Goal: Transaction & Acquisition: Purchase product/service

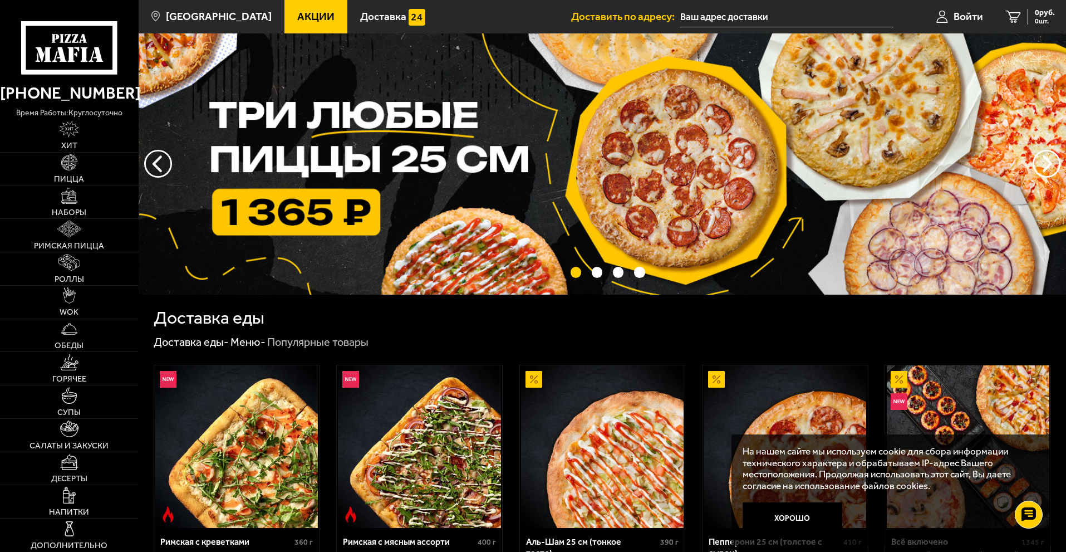
click at [759, 17] on input "text" at bounding box center [786, 17] width 213 height 21
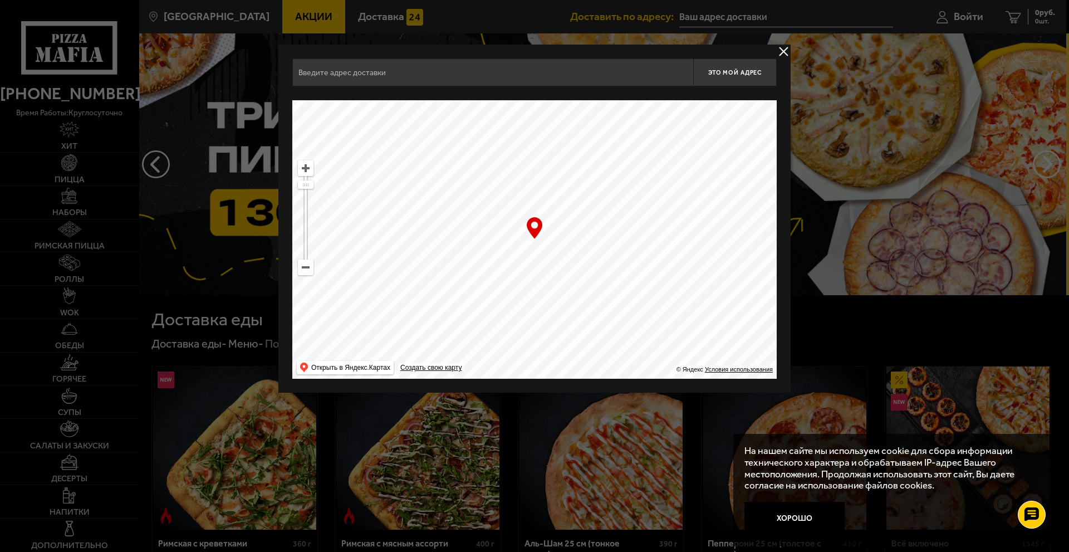
drag, startPoint x: 494, startPoint y: 243, endPoint x: 545, endPoint y: 255, distance: 51.5
click at [548, 254] on ymaps at bounding box center [534, 239] width 484 height 278
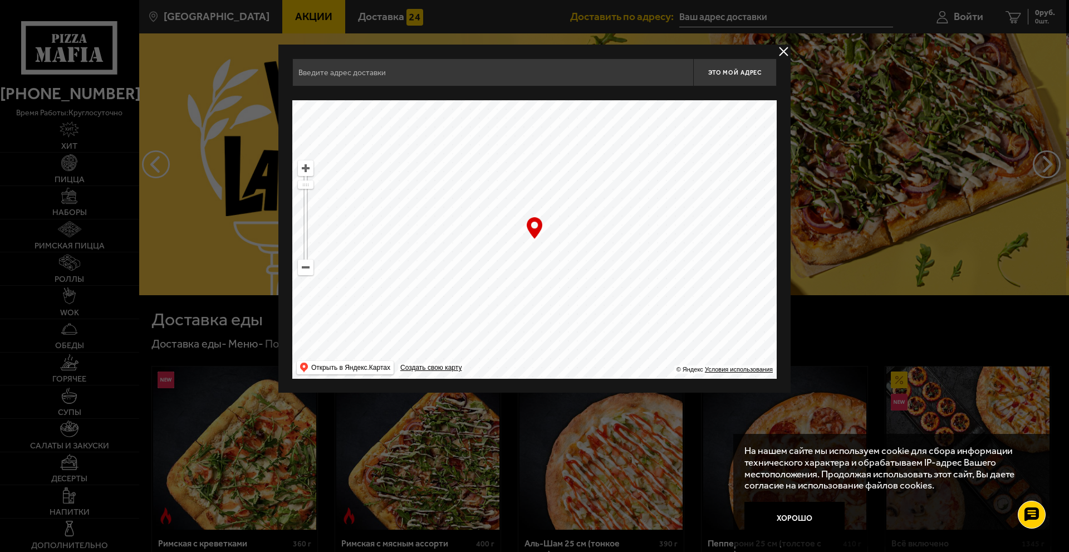
drag, startPoint x: 666, startPoint y: 225, endPoint x: 463, endPoint y: 243, distance: 204.0
click at [464, 241] on ymaps at bounding box center [534, 239] width 484 height 278
drag, startPoint x: 604, startPoint y: 242, endPoint x: 597, endPoint y: 130, distance: 112.1
click at [597, 130] on ymaps at bounding box center [534, 239] width 484 height 278
drag, startPoint x: 588, startPoint y: 252, endPoint x: 507, endPoint y: 300, distance: 94.2
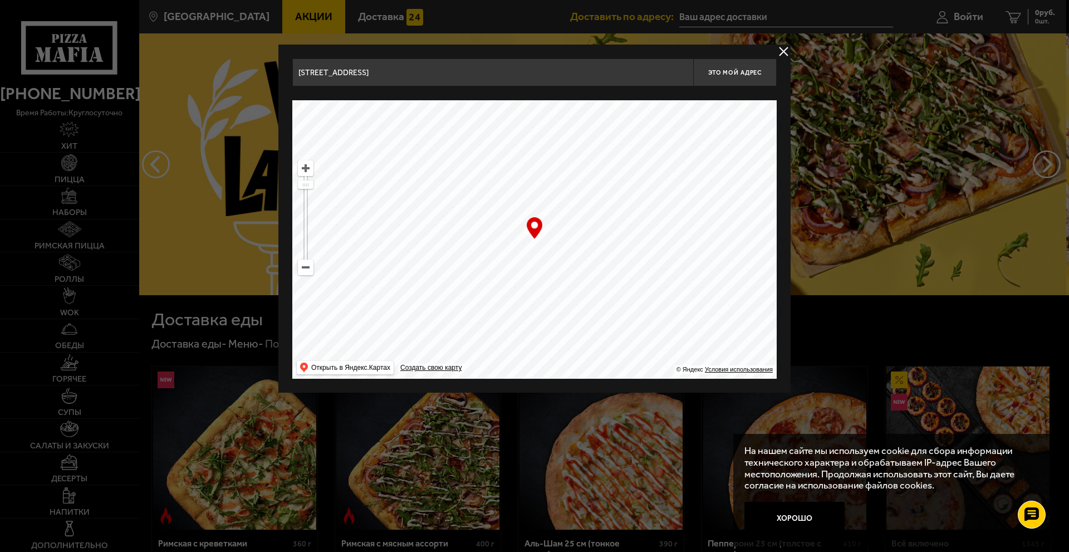
click at [512, 298] on ymaps at bounding box center [534, 239] width 484 height 278
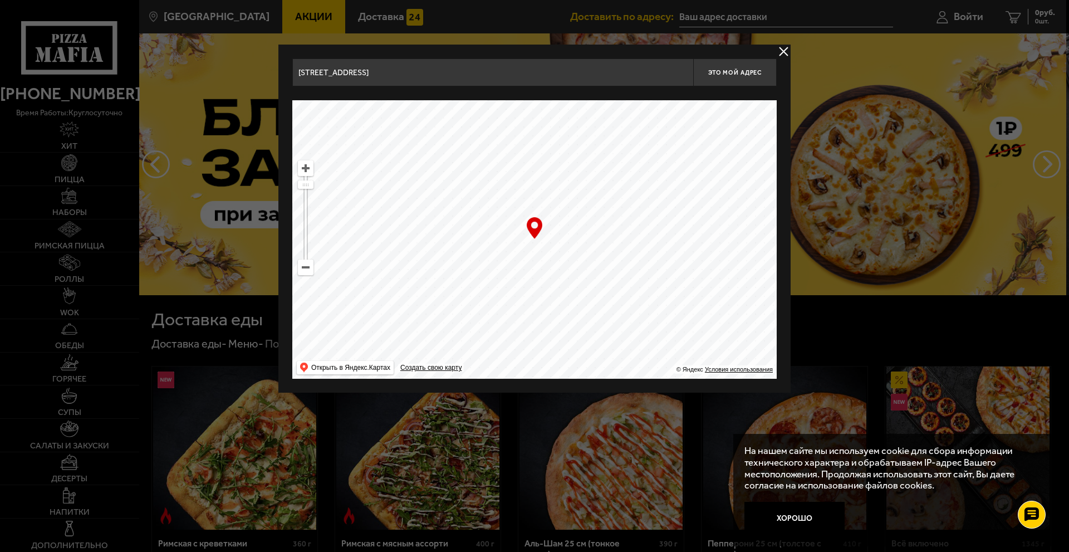
drag, startPoint x: 614, startPoint y: 193, endPoint x: 670, endPoint y: 239, distance: 72.4
click at [670, 239] on ymaps at bounding box center [534, 239] width 484 height 278
drag, startPoint x: 567, startPoint y: 232, endPoint x: 605, endPoint y: 282, distance: 63.1
click at [605, 282] on ymaps at bounding box center [534, 239] width 484 height 278
drag, startPoint x: 596, startPoint y: 294, endPoint x: 635, endPoint y: 89, distance: 208.5
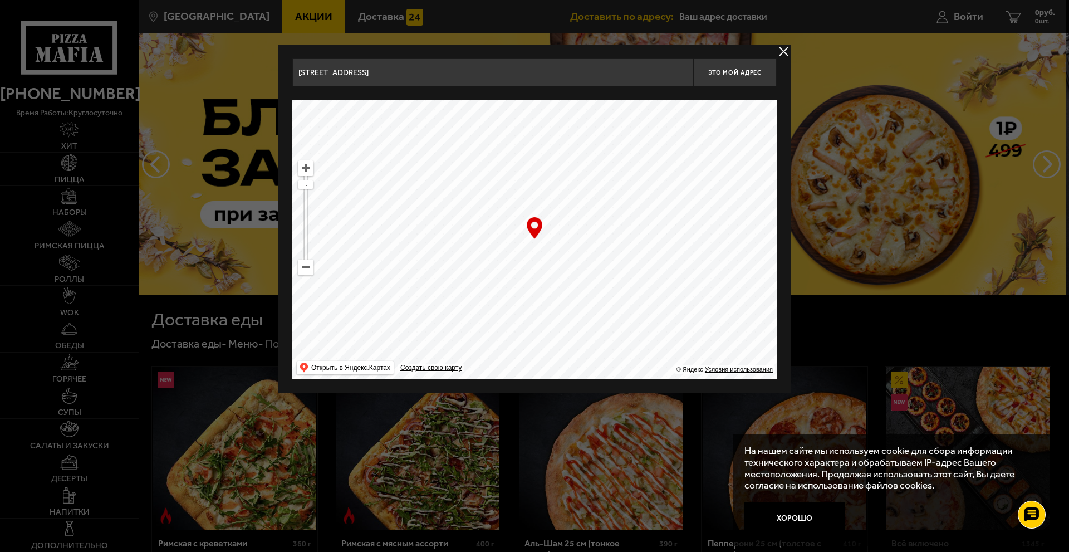
click at [634, 94] on div "[STREET_ADDRESS] Это мой адрес Найдите адрес перетащив карту … © Яндекс Условия…" at bounding box center [534, 218] width 484 height 320
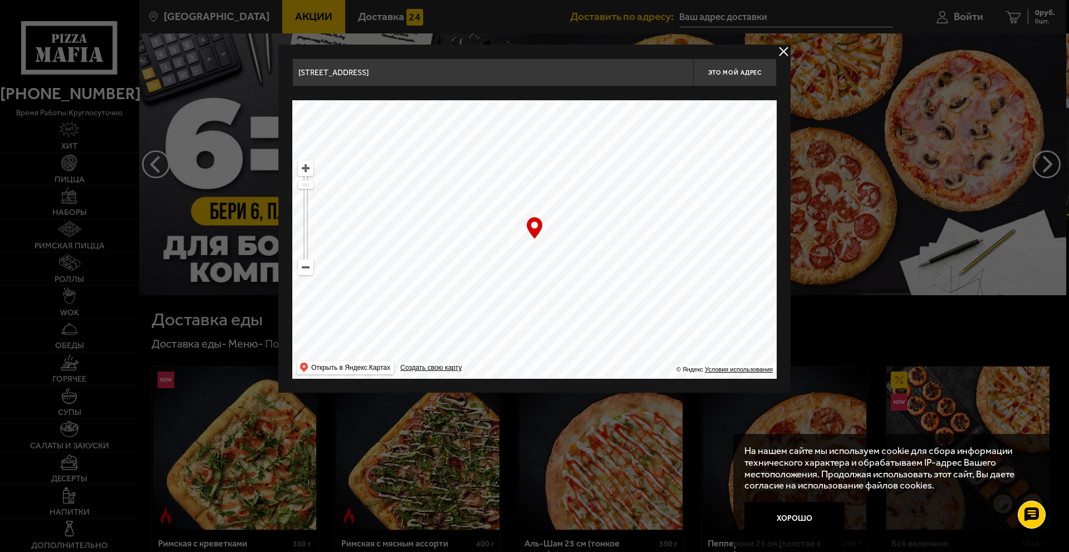
drag, startPoint x: 605, startPoint y: 174, endPoint x: 423, endPoint y: 225, distance: 189.1
click at [423, 225] on ymaps at bounding box center [534, 239] width 484 height 278
drag, startPoint x: 628, startPoint y: 209, endPoint x: 507, endPoint y: 271, distance: 136.2
click at [507, 270] on ymaps at bounding box center [534, 239] width 484 height 278
drag, startPoint x: 656, startPoint y: 200, endPoint x: 591, endPoint y: 282, distance: 104.3
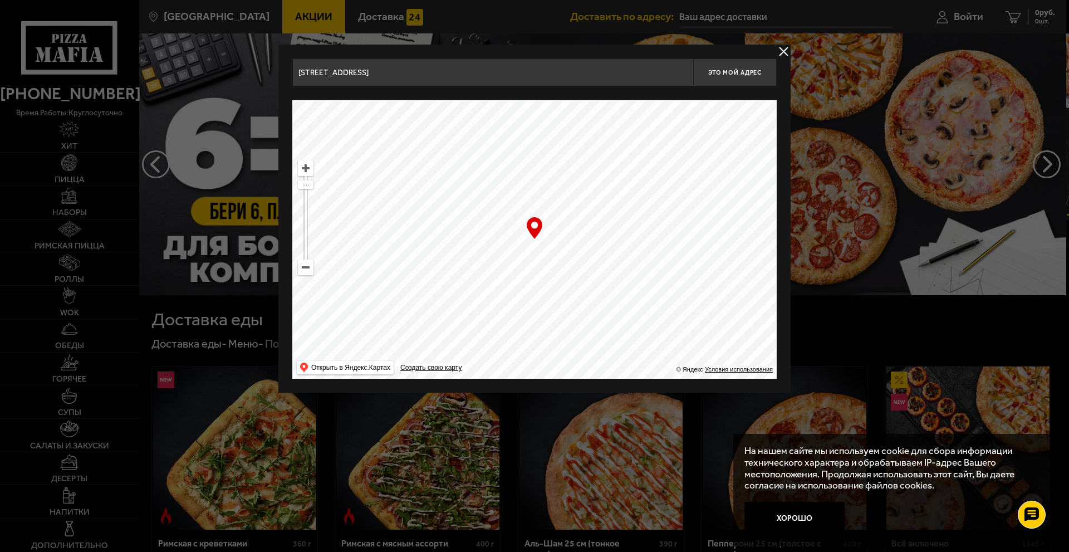
click at [592, 281] on ymaps at bounding box center [534, 239] width 484 height 278
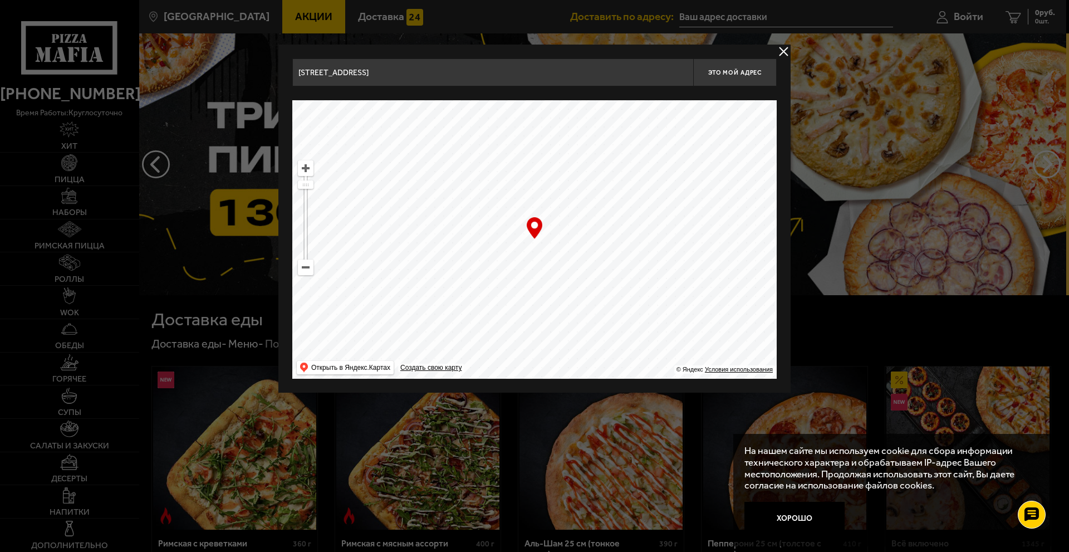
drag, startPoint x: 576, startPoint y: 211, endPoint x: 607, endPoint y: 291, distance: 85.5
click at [607, 289] on ymaps at bounding box center [534, 239] width 484 height 278
drag, startPoint x: 594, startPoint y: 263, endPoint x: 592, endPoint y: 235, distance: 27.9
click at [592, 235] on ymaps at bounding box center [534, 239] width 484 height 278
type input "[STREET_ADDRESS]"
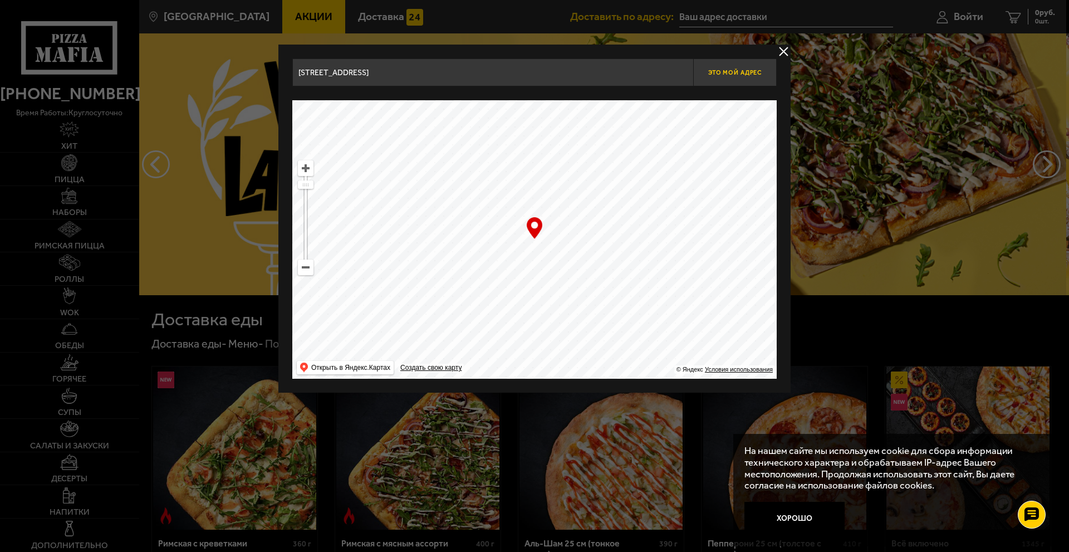
click at [736, 73] on span "Это мой адрес" at bounding box center [734, 72] width 53 height 7
type input "[STREET_ADDRESS]"
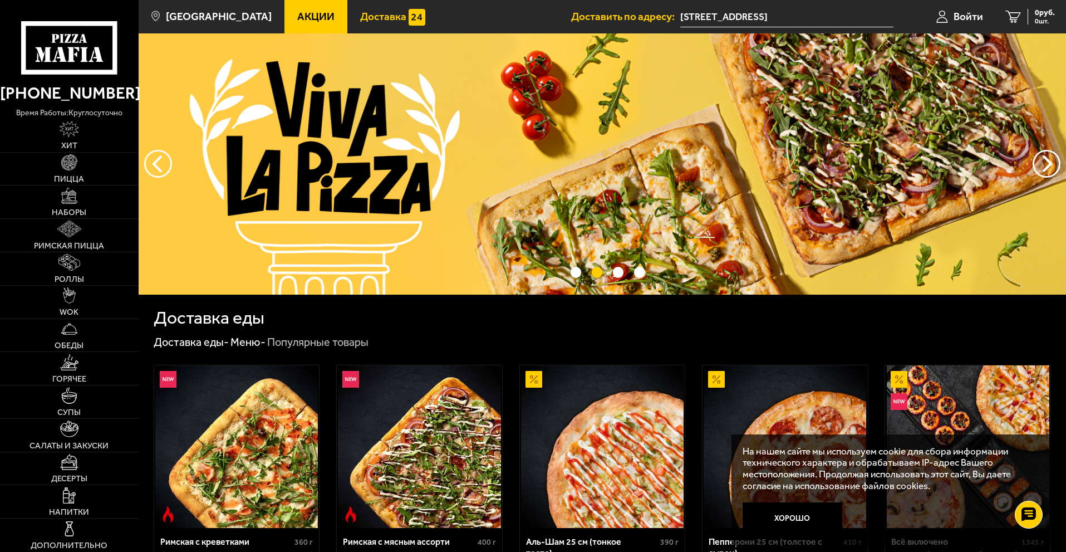
click at [373, 9] on link "Доставка" at bounding box center [392, 16] width 91 height 33
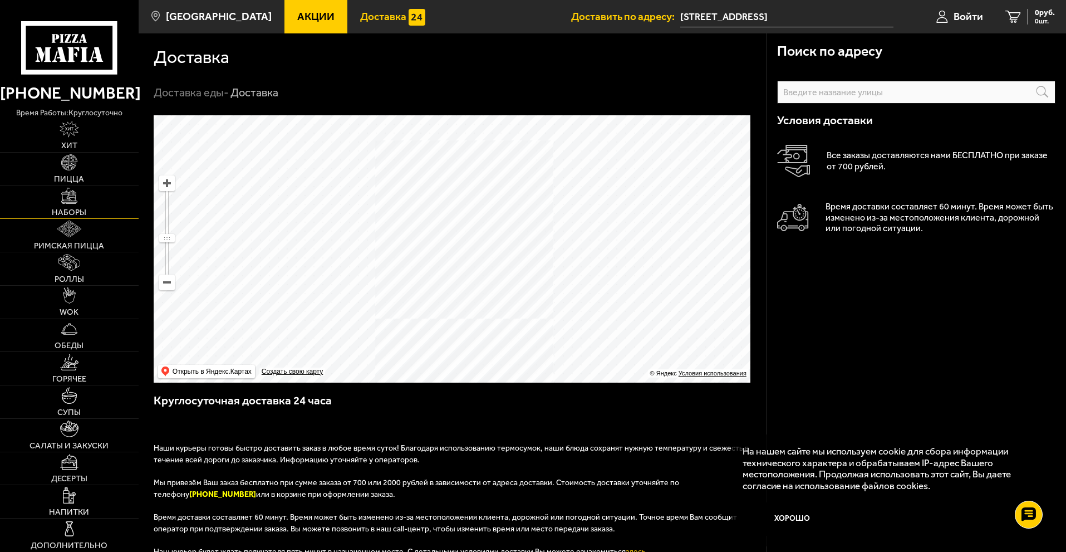
click at [76, 207] on link "Наборы" at bounding box center [69, 201] width 139 height 33
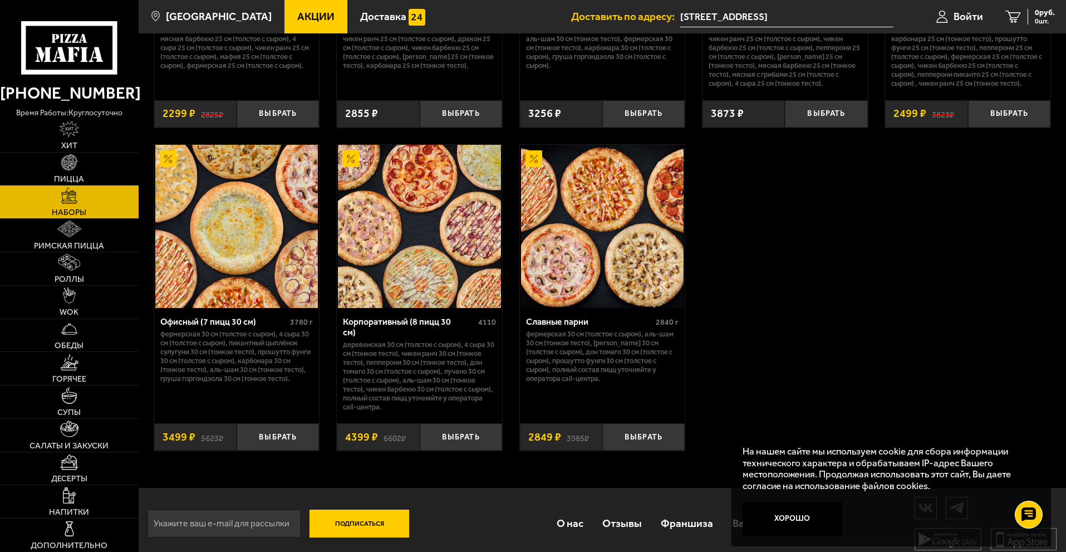
scroll to position [1678, 0]
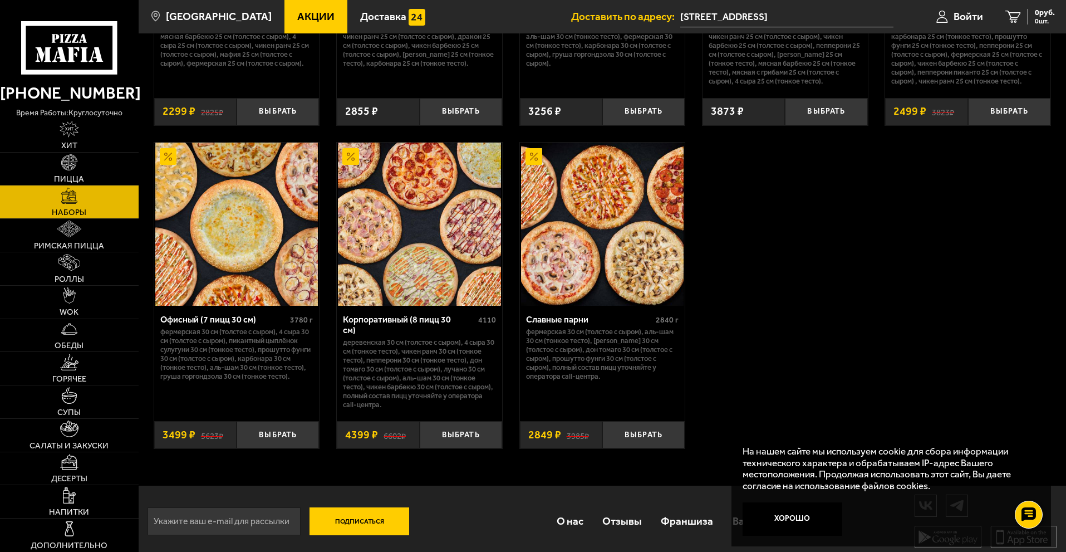
click at [442, 252] on img at bounding box center [419, 224] width 163 height 163
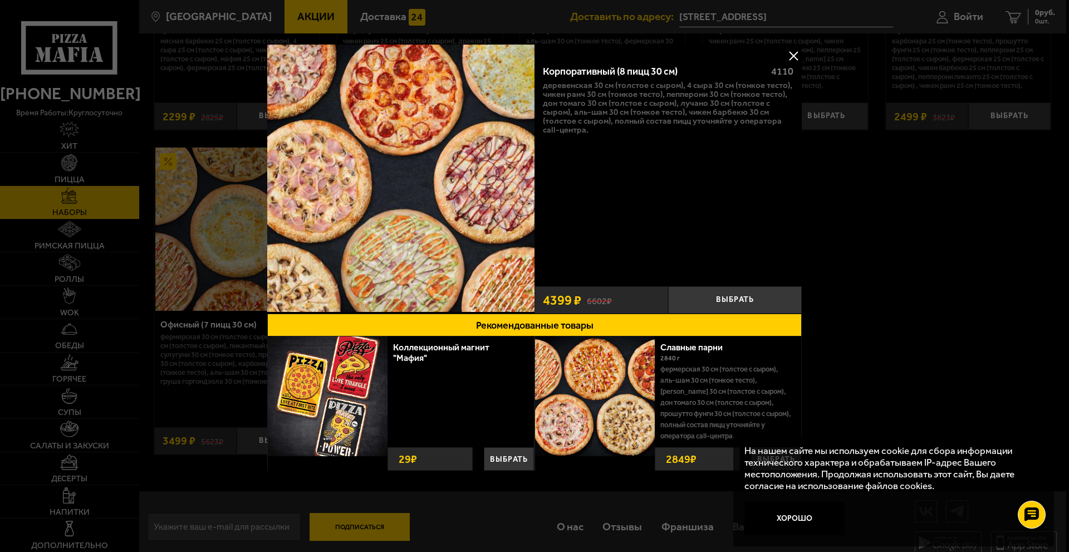
click at [901, 213] on div at bounding box center [534, 276] width 1069 height 552
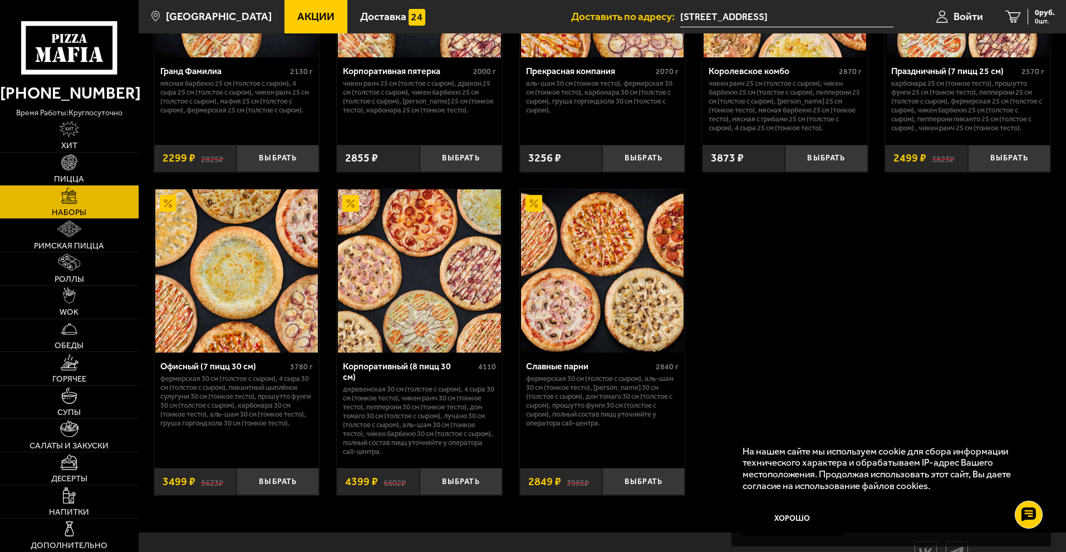
scroll to position [1678, 0]
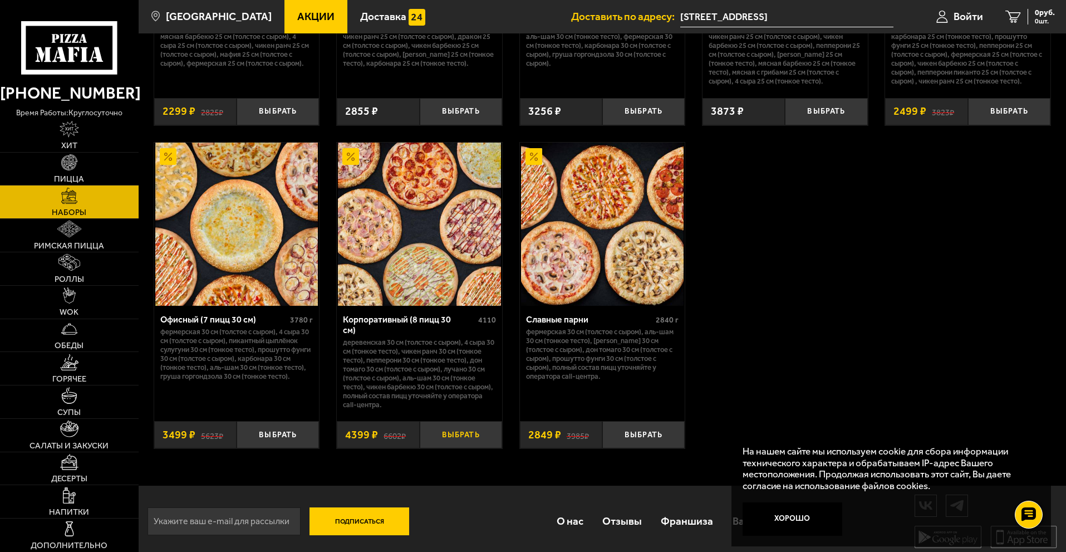
click at [463, 429] on button "Выбрать" at bounding box center [461, 434] width 82 height 27
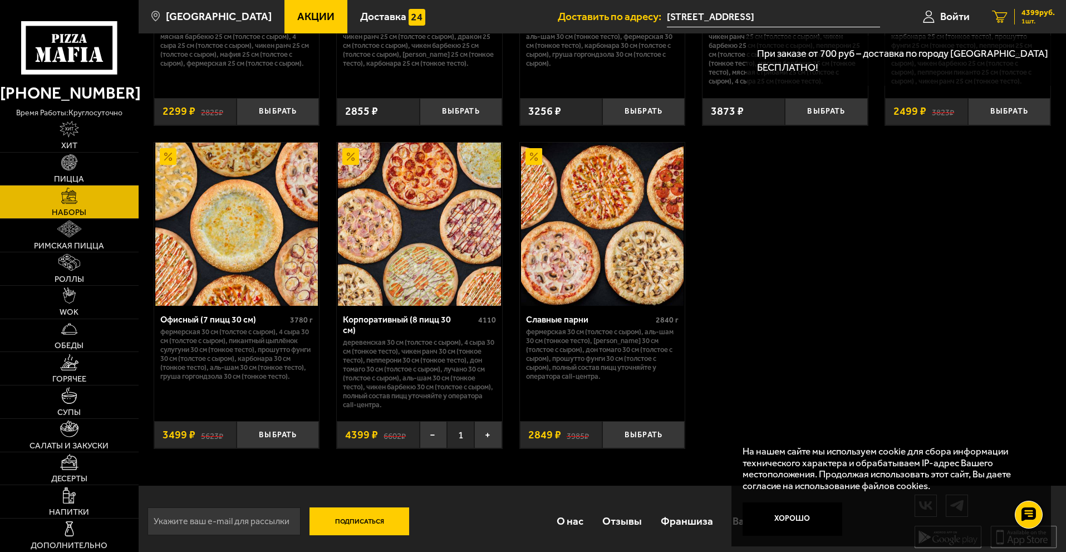
click at [1033, 23] on span "1 шт." at bounding box center [1038, 21] width 33 height 7
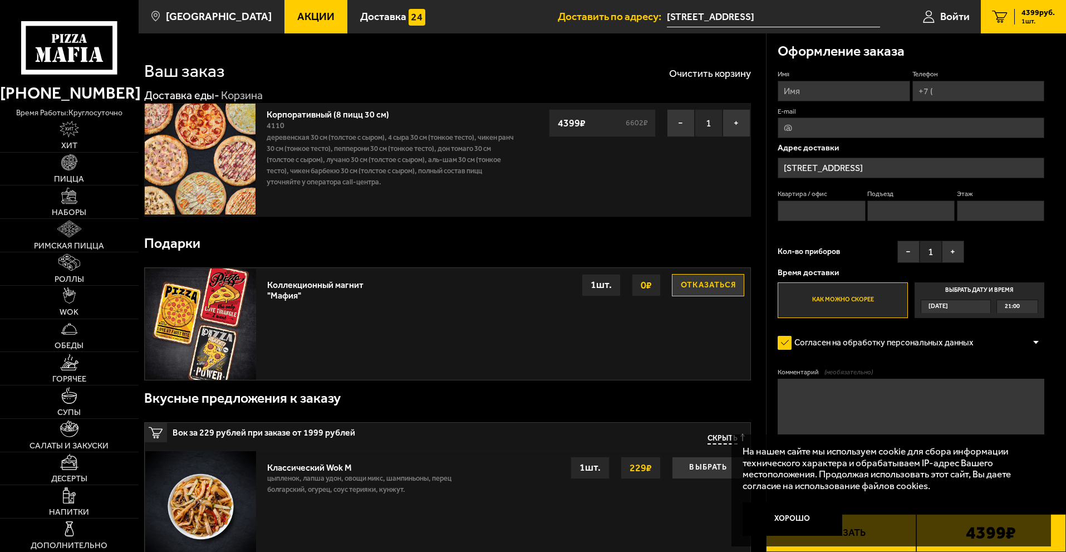
click at [986, 289] on label "Выбрать дату и время [DATE] 21:00" at bounding box center [980, 300] width 130 height 36
click at [0, 0] on input "Выбрать дату и время [DATE] 21:00" at bounding box center [0, 0] width 0 height 0
click at [940, 308] on span "[DATE]" at bounding box center [938, 306] width 19 height 13
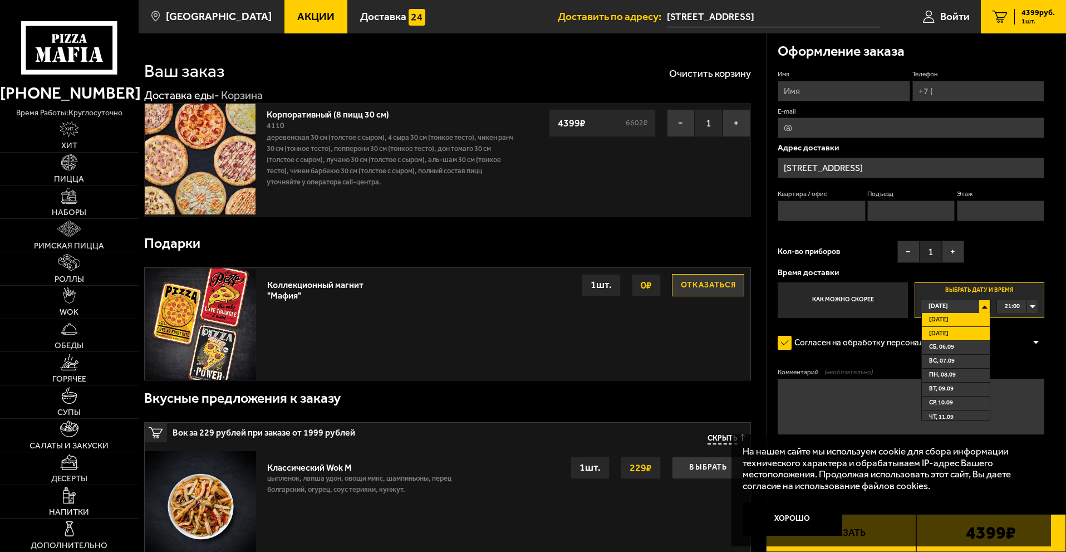
click at [954, 332] on li "[DATE]" at bounding box center [956, 334] width 68 height 14
click at [1025, 308] on div "00:00" at bounding box center [1017, 306] width 41 height 13
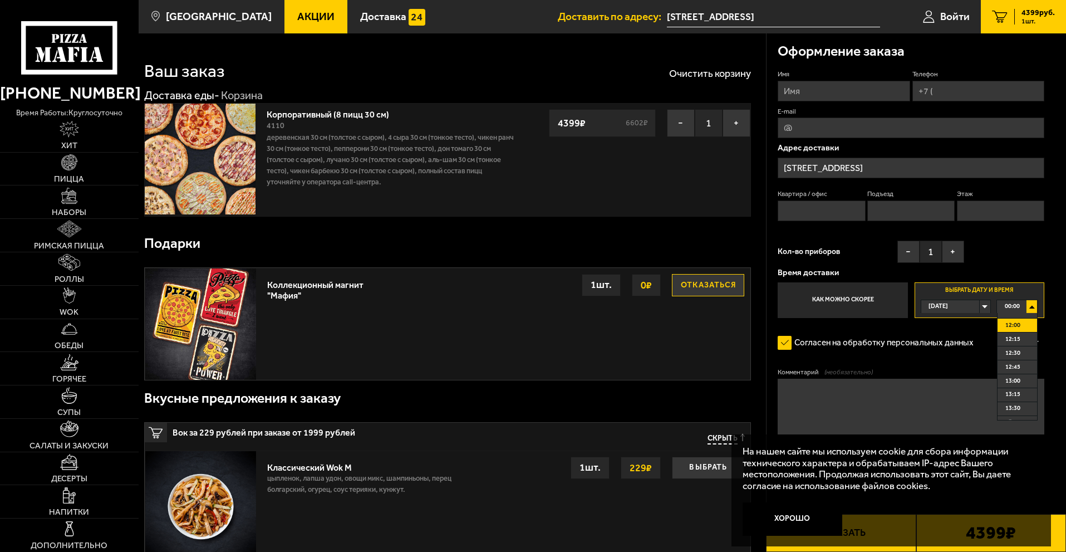
scroll to position [612, 0]
click at [1014, 323] on span "11:00" at bounding box center [1013, 317] width 15 height 13
click at [722, 282] on button "Отказаться" at bounding box center [708, 285] width 72 height 22
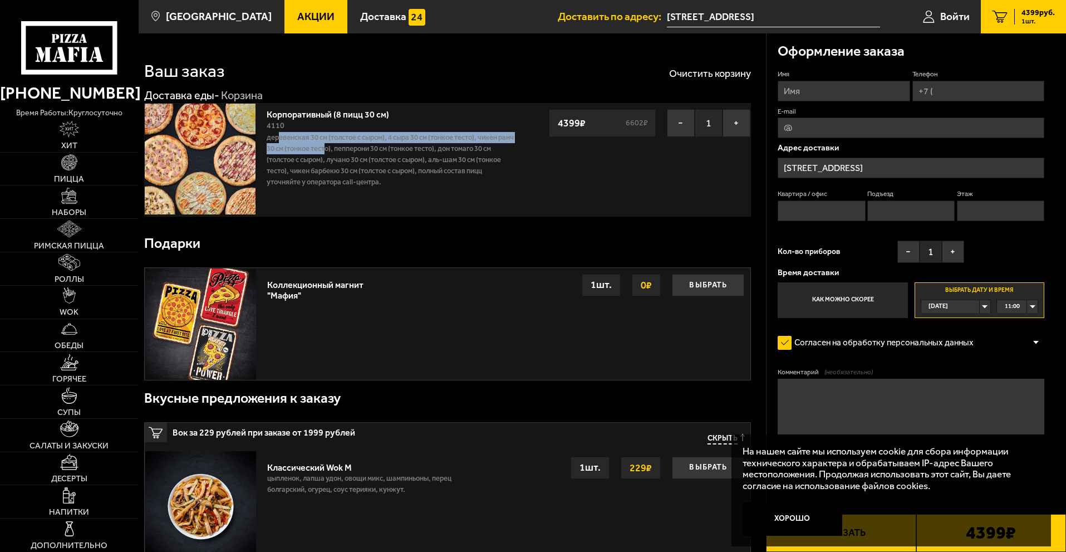
drag, startPoint x: 278, startPoint y: 141, endPoint x: 395, endPoint y: 184, distance: 124.5
click at [362, 157] on p "Деревенская 30 см (толстое с сыром), 4 сыра 30 см (тонкое тесто), Чикен Ранч 30…" at bounding box center [390, 160] width 247 height 56
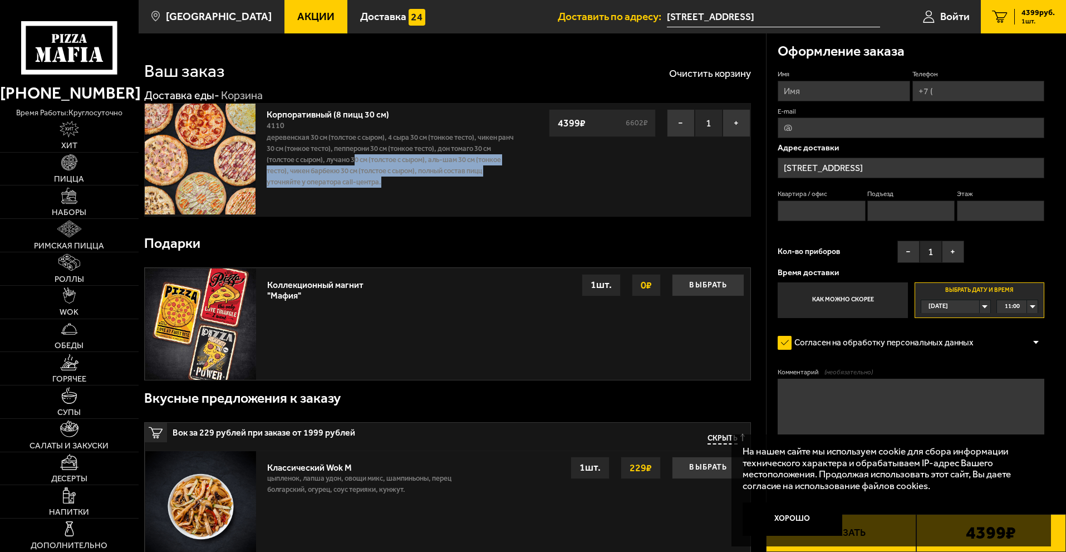
drag, startPoint x: 405, startPoint y: 178, endPoint x: 333, endPoint y: 155, distance: 75.4
click at [334, 156] on p "Деревенская 30 см (толстое с сыром), 4 сыра 30 см (тонкое тесто), Чикен Ранч 30…" at bounding box center [390, 160] width 247 height 56
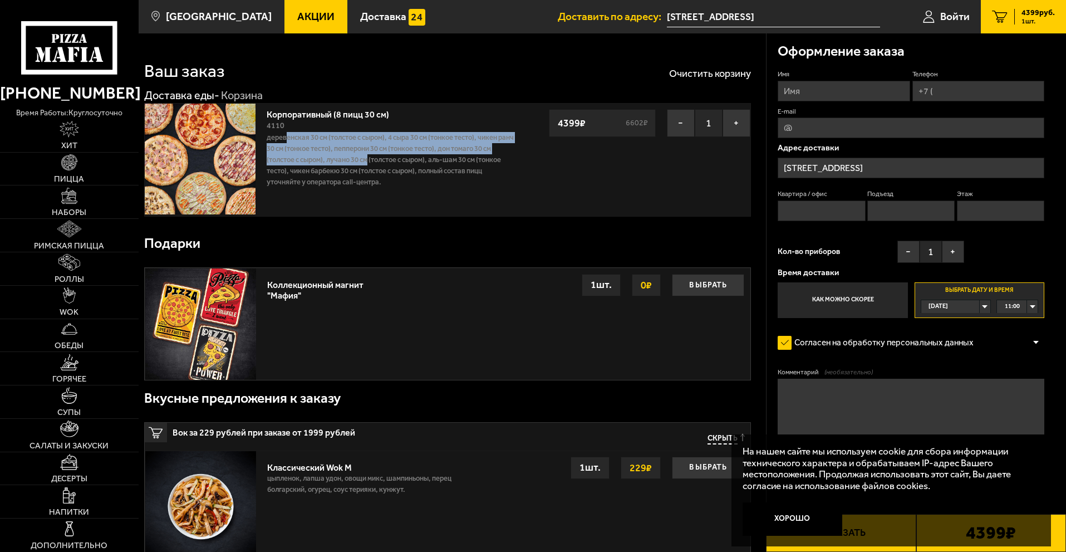
drag, startPoint x: 286, startPoint y: 133, endPoint x: 382, endPoint y: 160, distance: 100.1
click at [379, 160] on p "Деревенская 30 см (толстое с сыром), 4 сыра 30 см (тонкое тесто), Чикен Ранч 30…" at bounding box center [390, 160] width 247 height 56
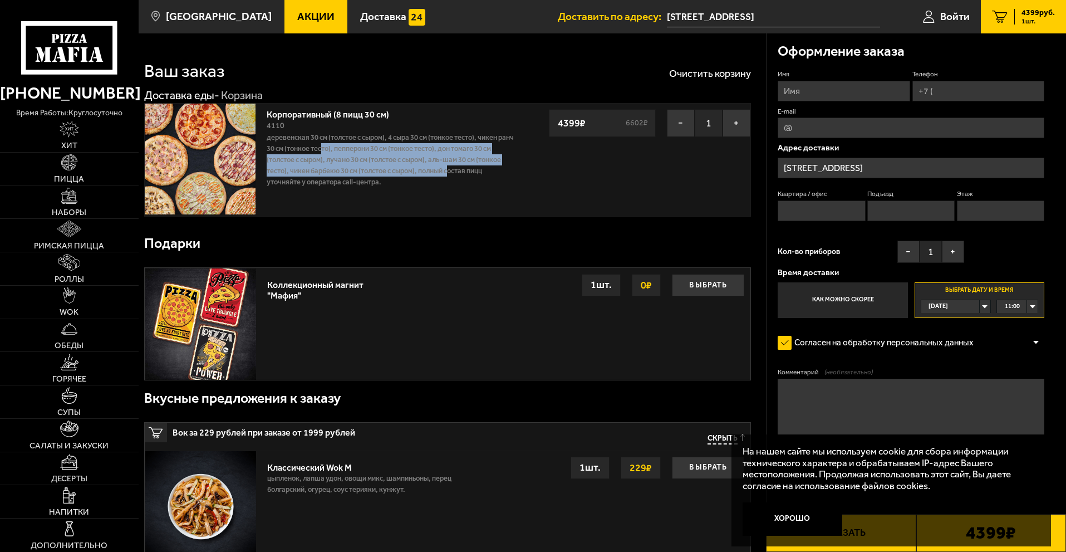
drag, startPoint x: 452, startPoint y: 175, endPoint x: 298, endPoint y: 143, distance: 157.0
click at [312, 146] on p "Деревенская 30 см (толстое с сыром), 4 сыра 30 см (тонкое тесто), Чикен Ранч 30…" at bounding box center [390, 160] width 247 height 56
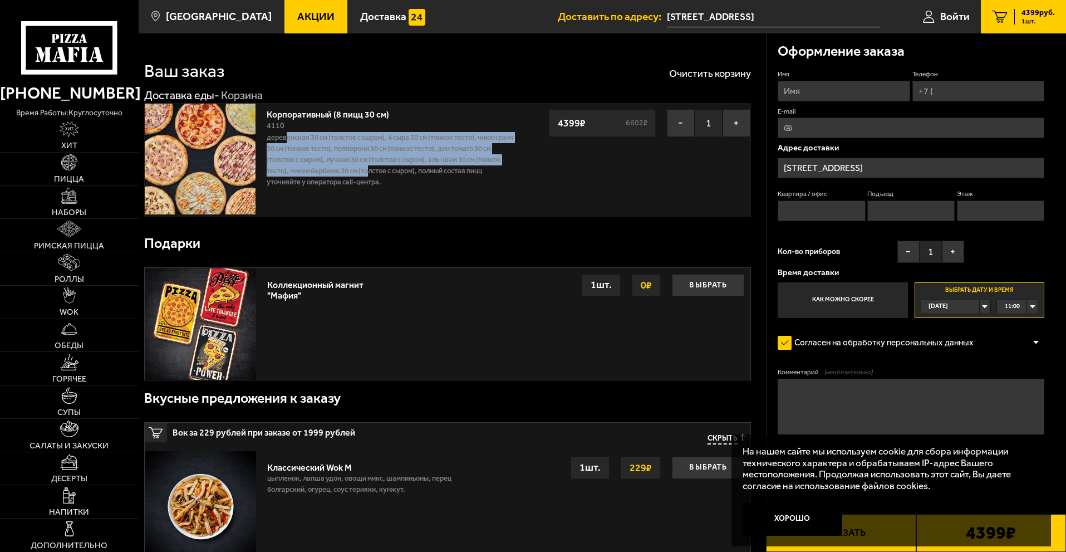
drag, startPoint x: 287, startPoint y: 140, endPoint x: 387, endPoint y: 170, distance: 104.1
click at [381, 169] on p "Деревенская 30 см (толстое с сыром), 4 сыра 30 см (тонкое тесто), Чикен Ранч 30…" at bounding box center [390, 160] width 247 height 56
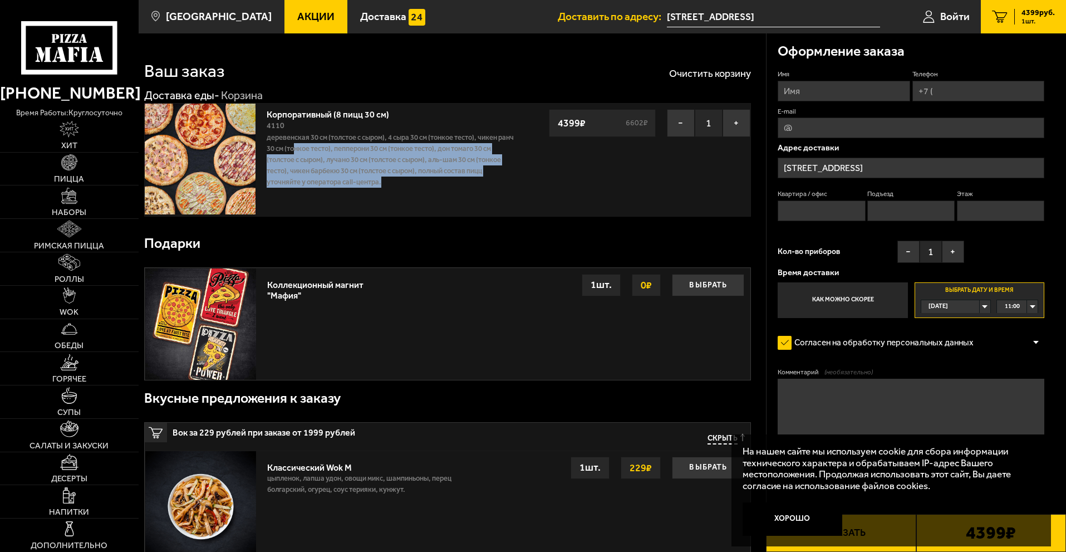
drag, startPoint x: 423, startPoint y: 179, endPoint x: 296, endPoint y: 148, distance: 131.3
click at [306, 151] on p "Деревенская 30 см (толстое с сыром), 4 сыра 30 см (тонкое тесто), Чикен Ранч 30…" at bounding box center [390, 160] width 247 height 56
drag, startPoint x: 295, startPoint y: 148, endPoint x: 410, endPoint y: 175, distance: 117.9
click at [393, 172] on p "Деревенская 30 см (толстое с сыром), 4 сыра 30 см (тонкое тесто), Чикен Ранч 30…" at bounding box center [390, 160] width 247 height 56
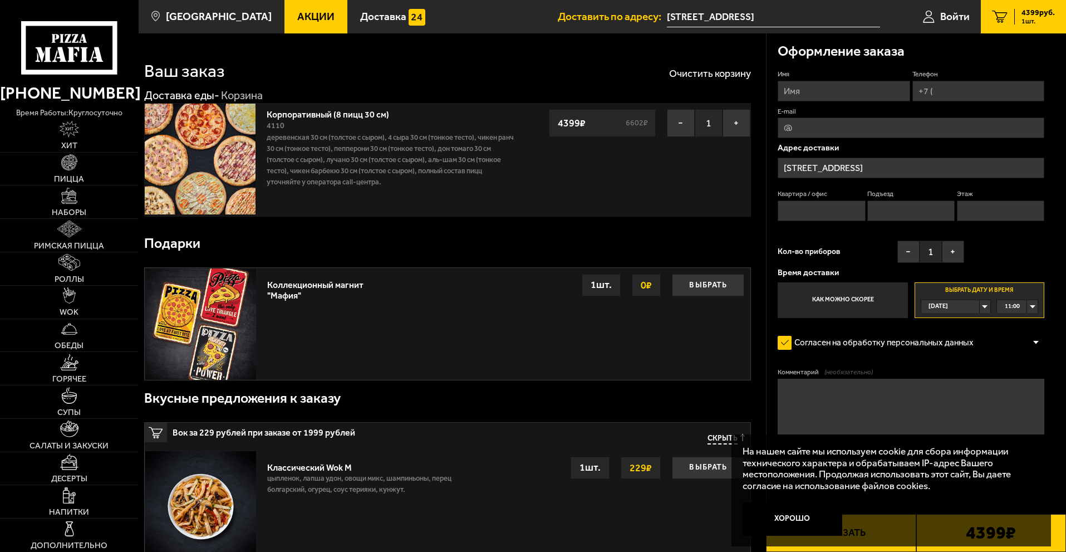
click at [410, 175] on p "Деревенская 30 см (толстое с сыром), 4 сыра 30 см (тонкое тесто), Чикен Ранч 30…" at bounding box center [390, 160] width 247 height 56
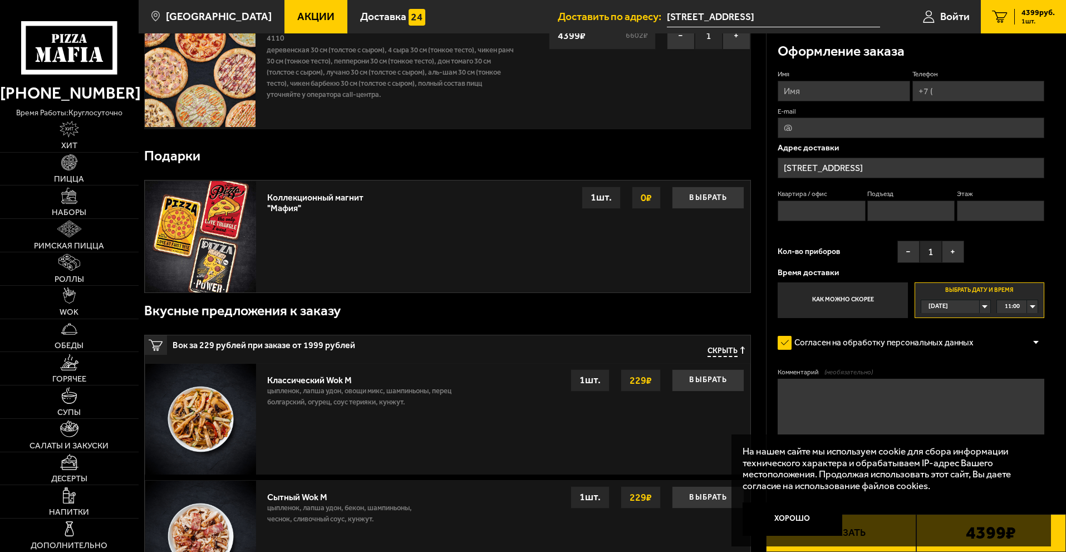
scroll to position [0, 0]
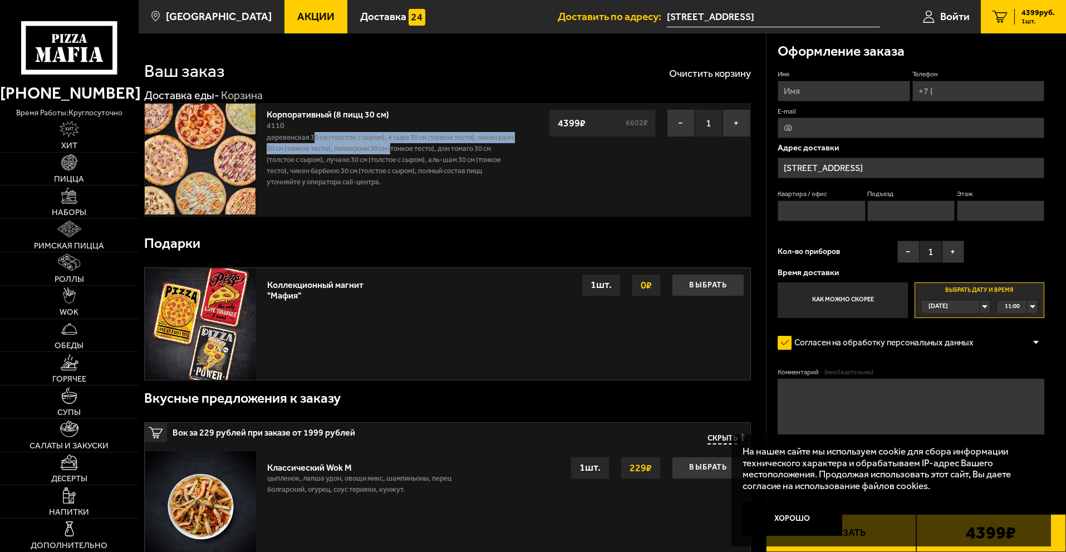
drag, startPoint x: 315, startPoint y: 135, endPoint x: 458, endPoint y: 167, distance: 146.7
click at [420, 156] on p "Деревенская 30 см (толстое с сыром), 4 сыра 30 см (тонкое тесто), Чикен Ранч 30…" at bounding box center [390, 160] width 247 height 56
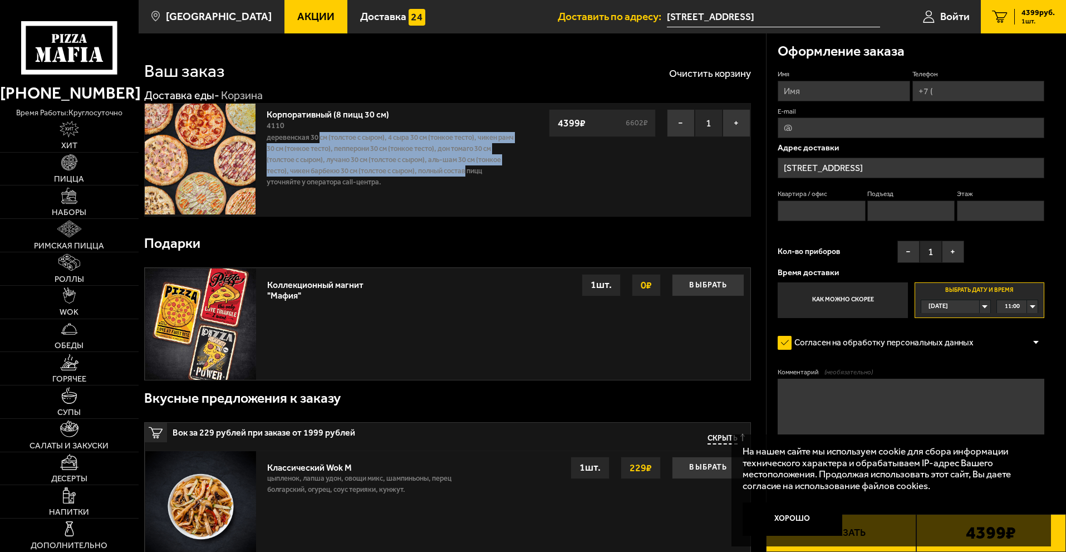
drag, startPoint x: 471, startPoint y: 169, endPoint x: 311, endPoint y: 139, distance: 163.3
click at [319, 141] on p "Деревенская 30 см (толстое с сыром), 4 сыра 30 см (тонкое тесто), Чикен Ранч 30…" at bounding box center [390, 160] width 247 height 56
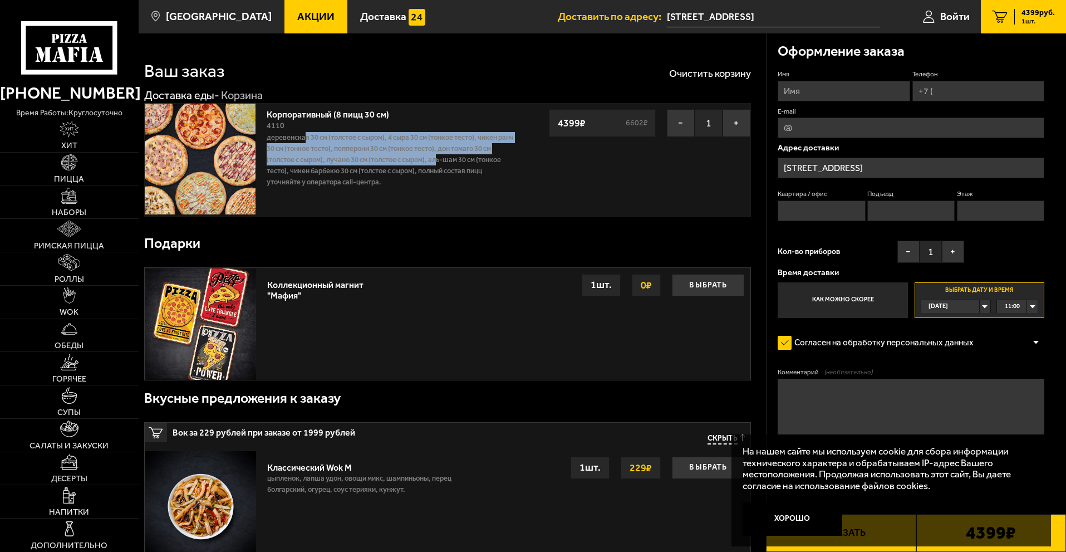
drag, startPoint x: 308, startPoint y: 139, endPoint x: 503, endPoint y: 178, distance: 199.4
click at [447, 166] on p "Деревенская 30 см (толстое с сыром), 4 сыра 30 см (тонкое тесто), Чикен Ранч 30…" at bounding box center [390, 160] width 247 height 56
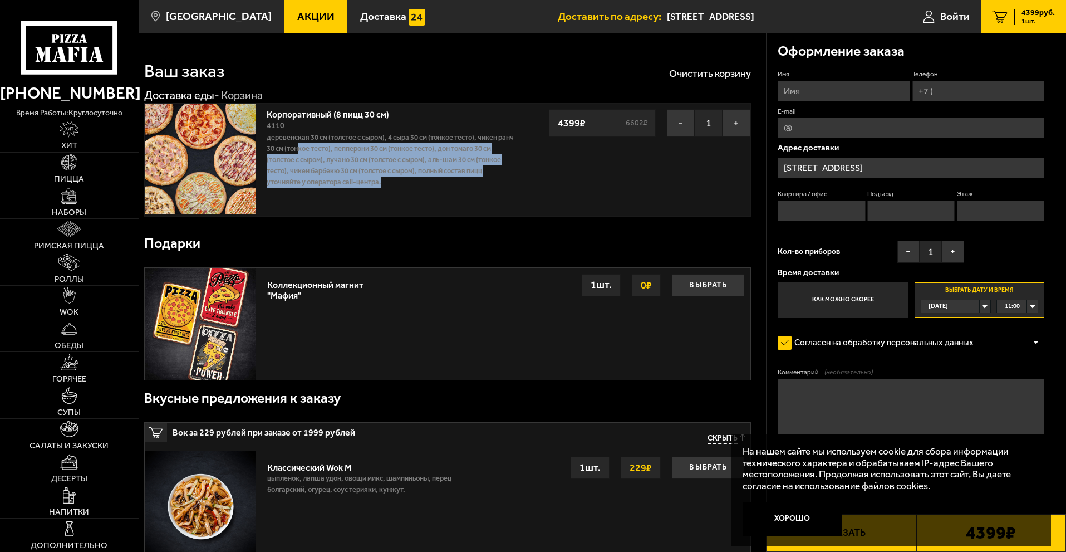
drag, startPoint x: 484, startPoint y: 180, endPoint x: 292, endPoint y: 146, distance: 195.5
click at [307, 150] on p "Деревенская 30 см (толстое с сыром), 4 сыра 30 см (тонкое тесто), Чикен Ранч 30…" at bounding box center [390, 160] width 247 height 56
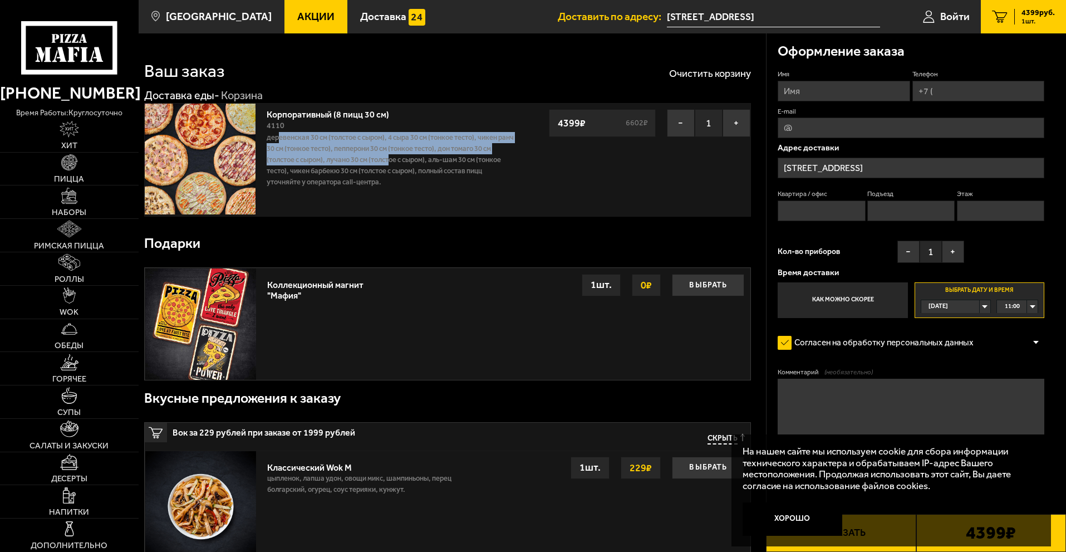
drag, startPoint x: 286, startPoint y: 140, endPoint x: 402, endPoint y: 162, distance: 118.4
click at [395, 160] on p "Деревенская 30 см (толстое с сыром), 4 сыра 30 см (тонкое тесто), Чикен Ранч 30…" at bounding box center [390, 160] width 247 height 56
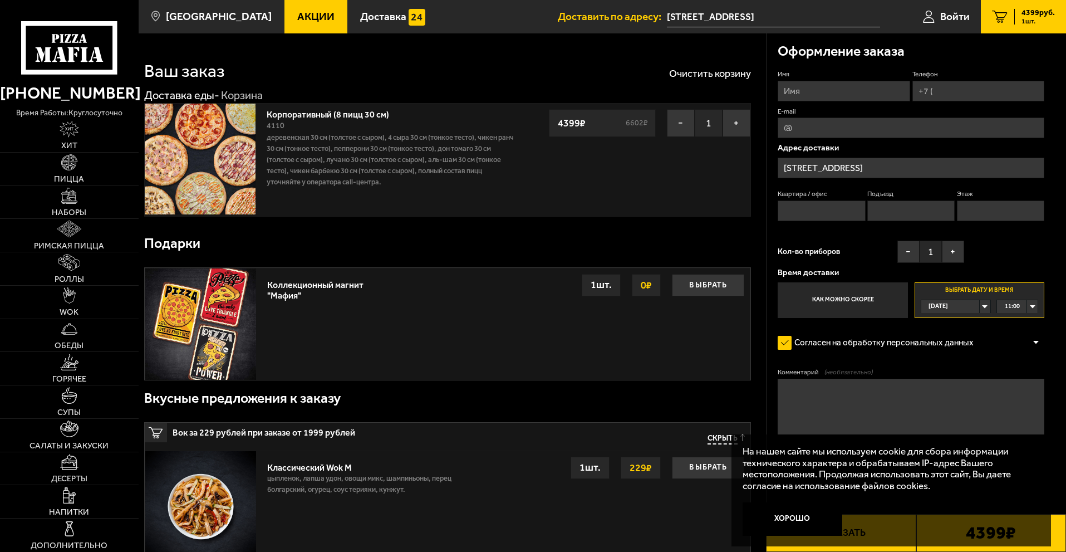
click at [479, 179] on p "Деревенская 30 см (толстое с сыром), 4 сыра 30 см (тонкое тесто), Чикен Ранч 30…" at bounding box center [390, 160] width 247 height 56
click at [828, 215] on input "Квартира / офис" at bounding box center [821, 210] width 87 height 21
click at [860, 95] on input "Имя" at bounding box center [844, 91] width 132 height 21
type input "B"
type input "[PERSON_NAME]"
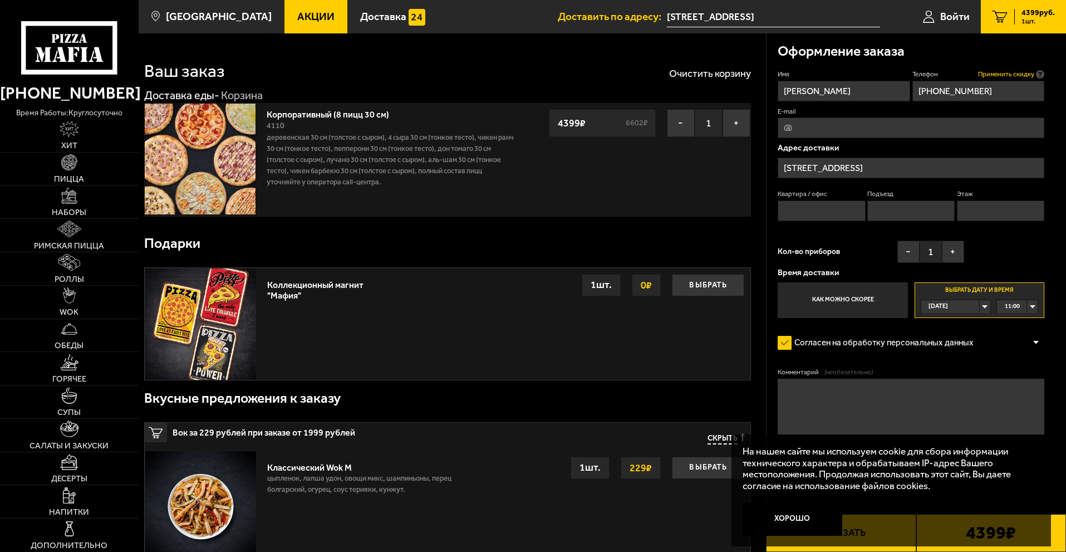
type input "[PHONE_NUMBER]"
click at [1008, 77] on span "Применить скидку" at bounding box center [1006, 74] width 56 height 9
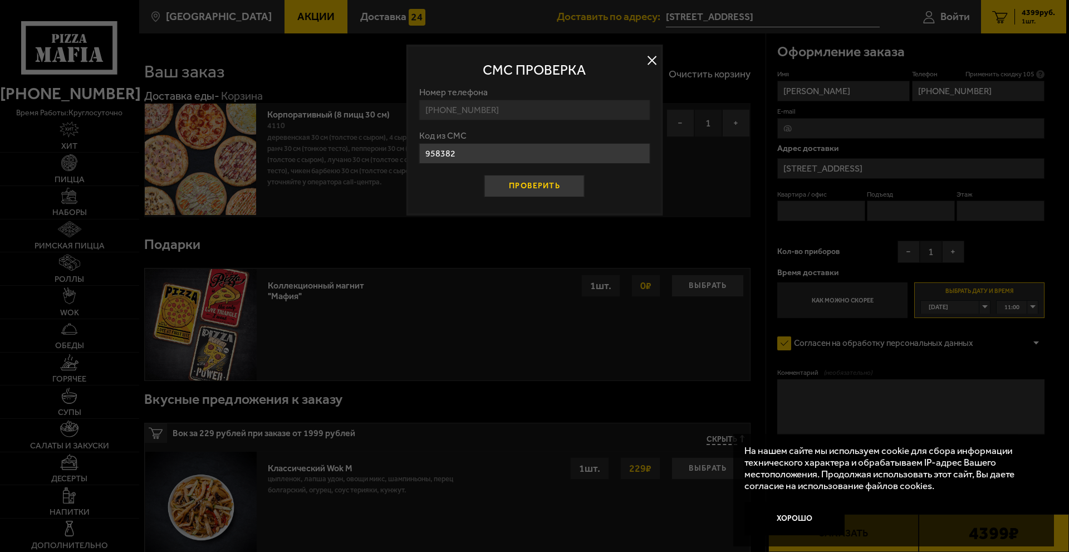
type input "958382"
click at [533, 187] on button "Проверить" at bounding box center [534, 186] width 100 height 22
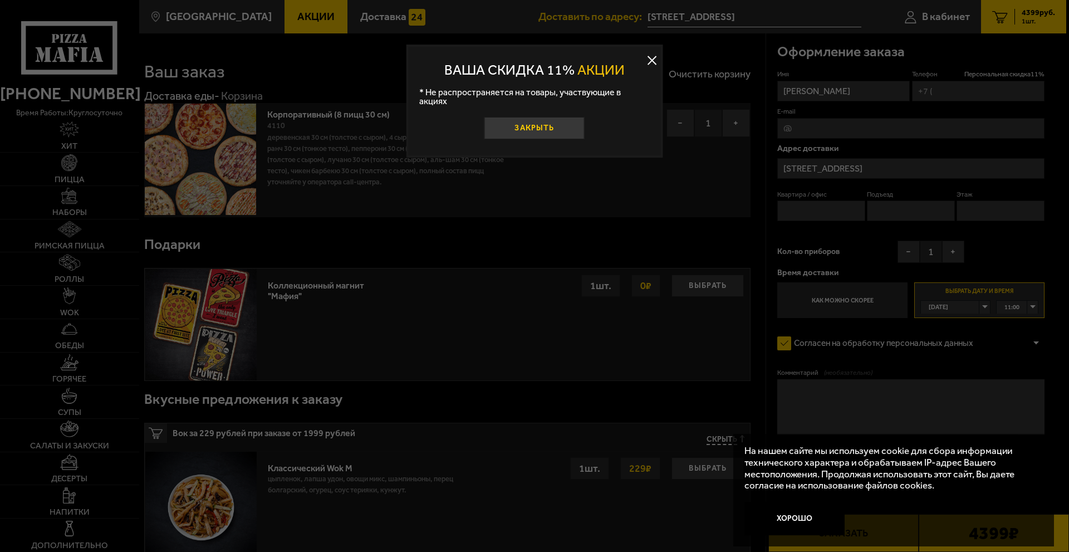
click at [577, 117] on button "Закрыть" at bounding box center [534, 128] width 100 height 22
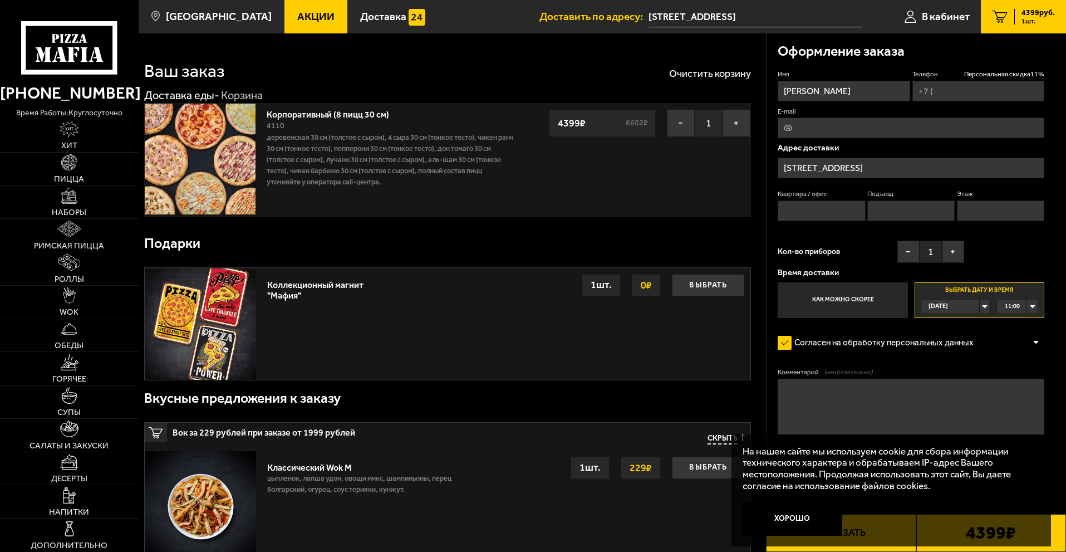
click at [966, 91] on input "Телефон Персональная скидка 11 %" at bounding box center [979, 91] width 132 height 21
type input "[PHONE_NUMBER]"
click at [903, 135] on input "E-mail" at bounding box center [911, 127] width 267 height 21
drag, startPoint x: 795, startPoint y: 208, endPoint x: 801, endPoint y: 209, distance: 6.8
click at [795, 208] on input "Квартира / офис" at bounding box center [821, 210] width 87 height 21
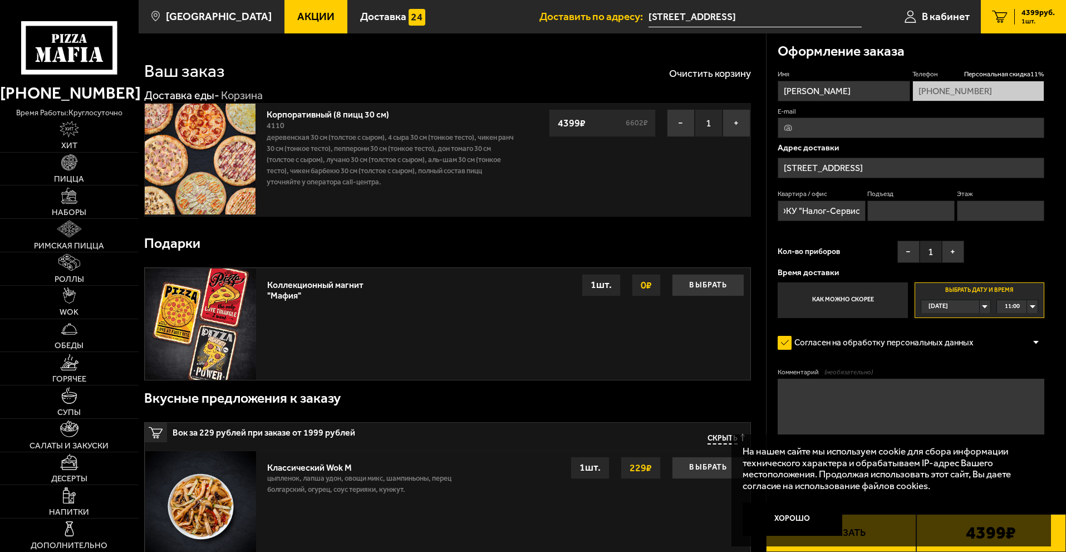
scroll to position [0, 8]
type input "ФКУ "Налог-Сервис""
click at [905, 220] on input "Подъезд" at bounding box center [910, 210] width 87 height 21
click at [904, 415] on textarea "Комментарий (необязательно)" at bounding box center [911, 407] width 267 height 56
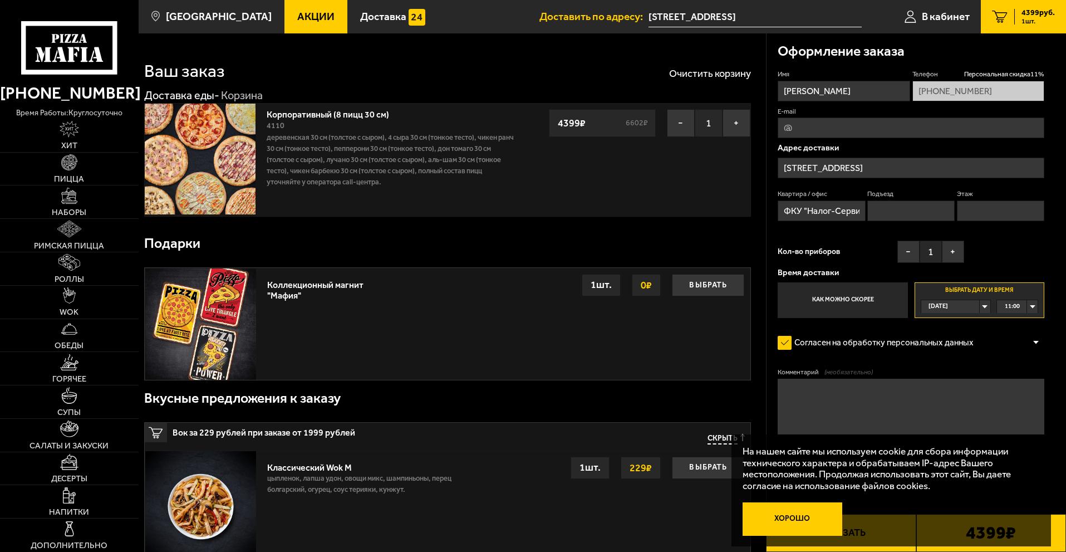
click at [810, 518] on button "Хорошо" at bounding box center [793, 518] width 100 height 33
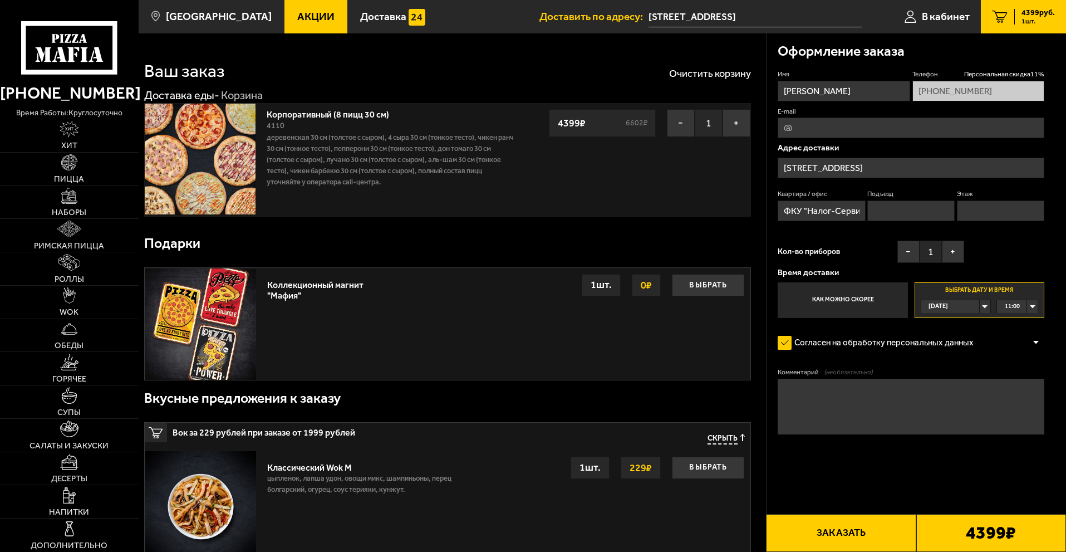
click at [980, 307] on div "[DATE]" at bounding box center [950, 306] width 58 height 13
click at [962, 331] on li "[DATE]" at bounding box center [956, 334] width 68 height 14
click at [980, 308] on div "[DATE]" at bounding box center [950, 306] width 58 height 13
click at [949, 331] on span "[DATE]" at bounding box center [938, 333] width 19 height 13
click at [972, 302] on div "[DATE]" at bounding box center [950, 306] width 58 height 13
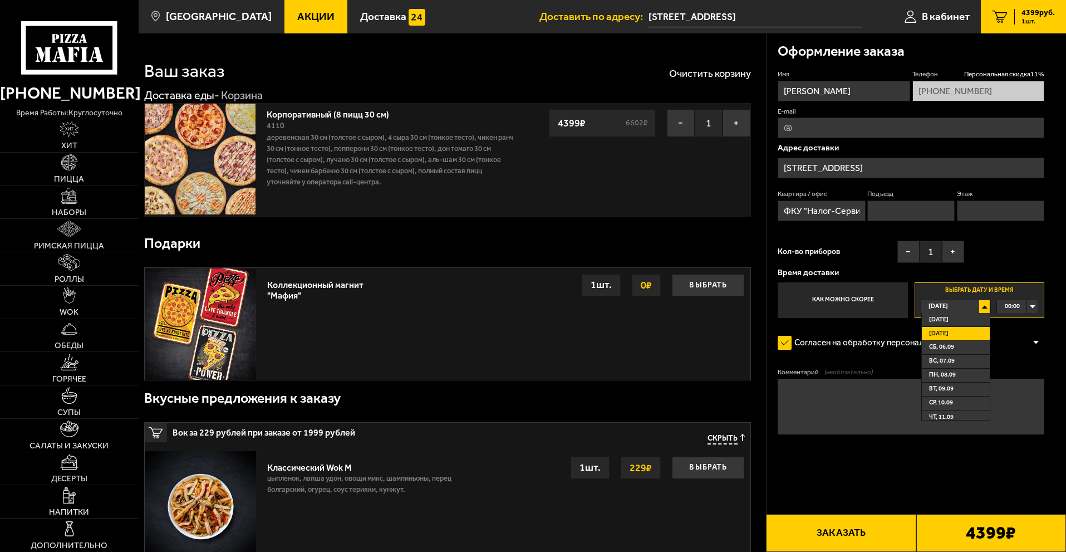
click at [940, 335] on span "[DATE]" at bounding box center [938, 333] width 19 height 13
click at [980, 400] on textarea "Комментарий (необязательно)" at bounding box center [911, 407] width 267 height 56
click at [1028, 305] on div "00:00" at bounding box center [1017, 306] width 41 height 13
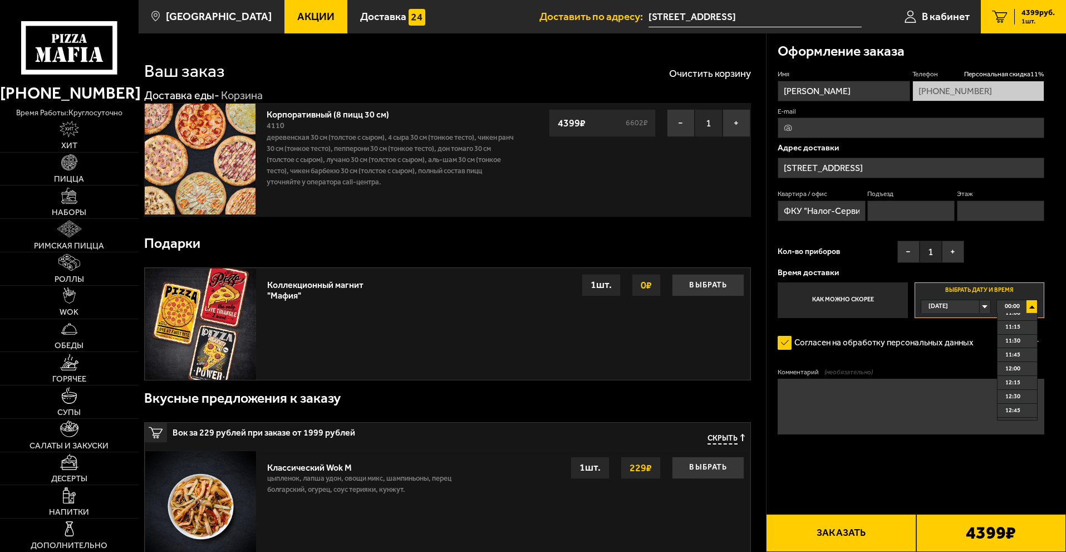
scroll to position [612, 0]
click at [1018, 322] on span "11:00" at bounding box center [1013, 317] width 15 height 13
click at [960, 398] on textarea "Комментарий (необязательно)" at bounding box center [911, 407] width 267 height 56
click at [980, 306] on div "[DATE]" at bounding box center [950, 306] width 58 height 13
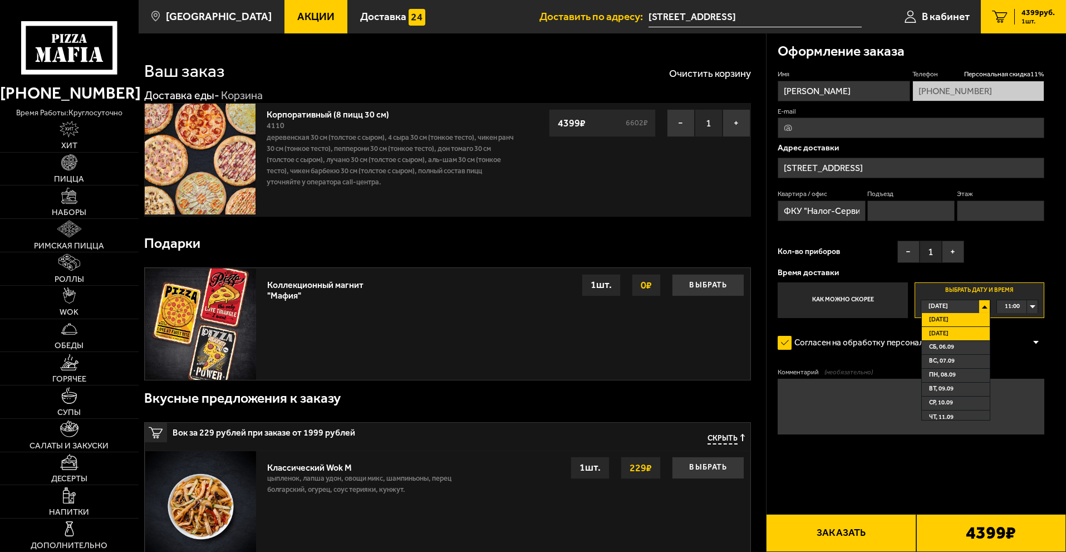
click at [961, 334] on li "[DATE]" at bounding box center [956, 334] width 68 height 14
click at [1020, 308] on div "00:00" at bounding box center [1017, 306] width 41 height 13
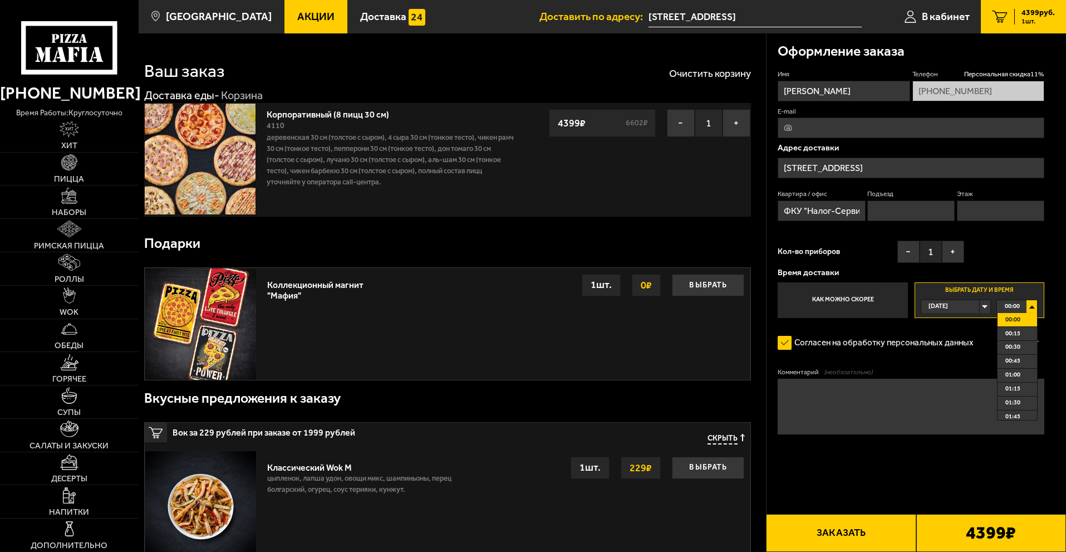
click at [970, 308] on div "[DATE]" at bounding box center [950, 306] width 58 height 13
click at [949, 334] on span "[DATE]" at bounding box center [938, 333] width 19 height 13
click at [1014, 373] on span "11:00" at bounding box center [1013, 373] width 15 height 13
click at [980, 307] on div "[DATE]" at bounding box center [950, 306] width 58 height 13
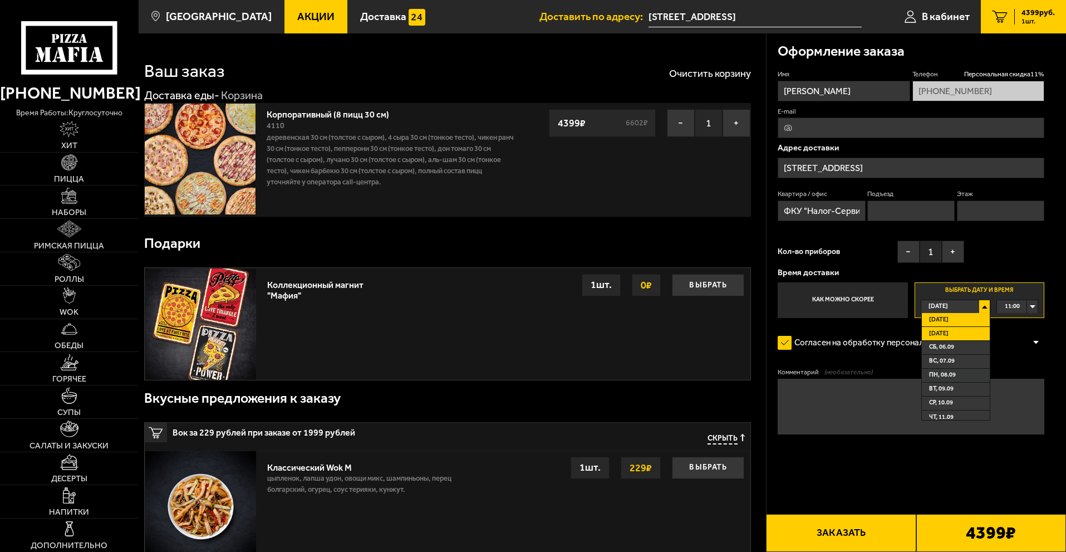
click at [954, 330] on li "[DATE]" at bounding box center [956, 334] width 68 height 14
click at [972, 303] on div "[DATE]" at bounding box center [950, 306] width 58 height 13
click at [944, 330] on span "[DATE]" at bounding box center [938, 333] width 19 height 13
click at [1029, 306] on div "00:00" at bounding box center [1017, 306] width 41 height 13
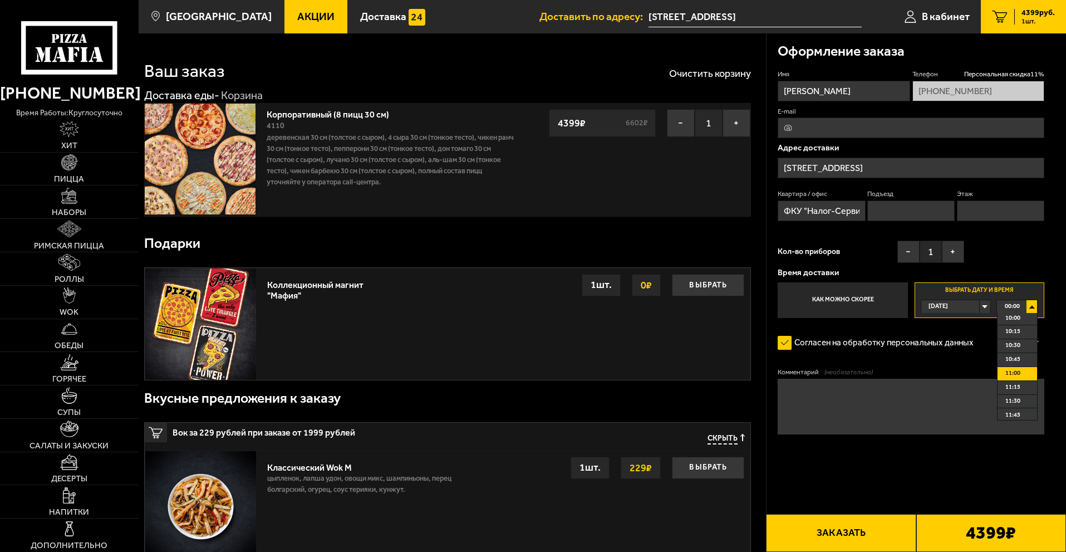
click at [1016, 379] on span "11:00" at bounding box center [1013, 373] width 15 height 13
click at [969, 398] on textarea "Комментарий (необязательно)" at bounding box center [911, 407] width 267 height 56
